Goal: Information Seeking & Learning: Learn about a topic

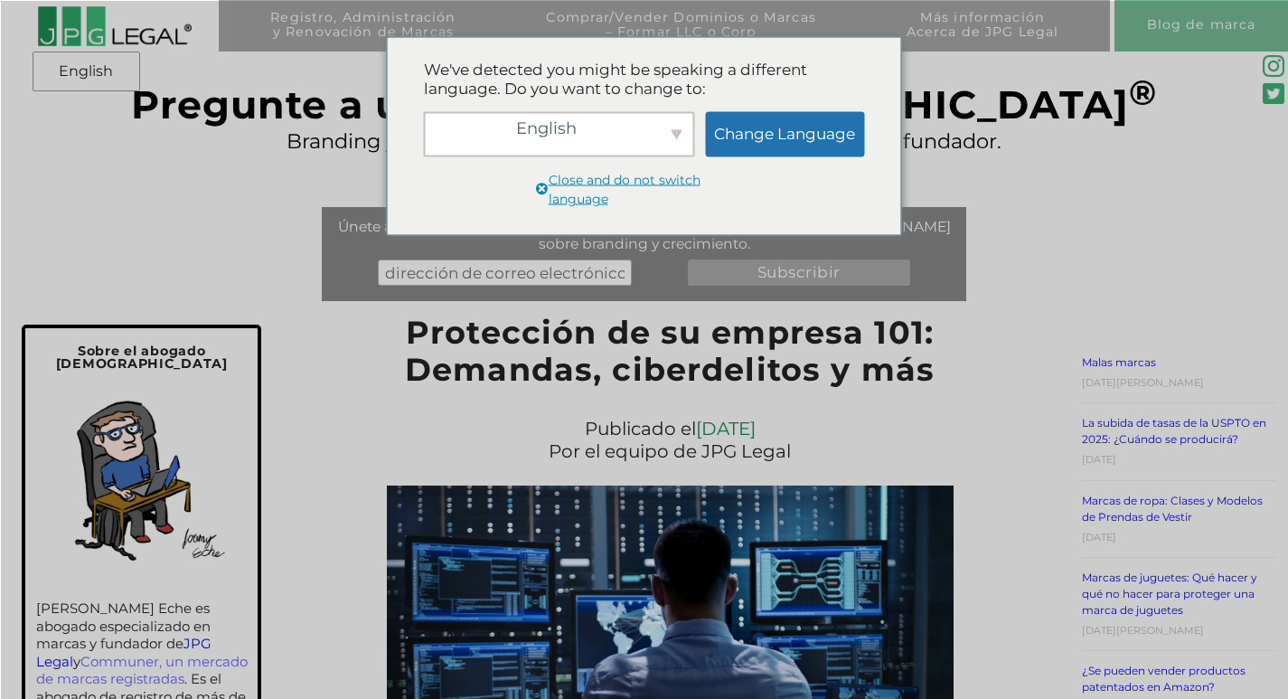
click at [801, 138] on link "Change Language" at bounding box center [784, 133] width 159 height 45
